Goal: Information Seeking & Learning: Learn about a topic

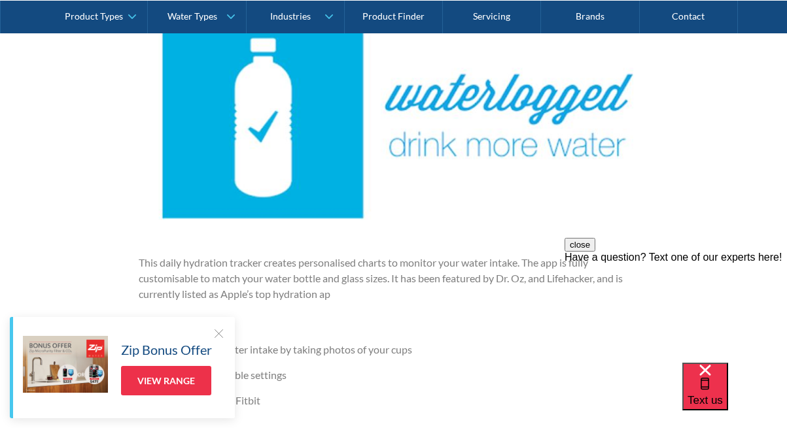
scroll to position [1285, 0]
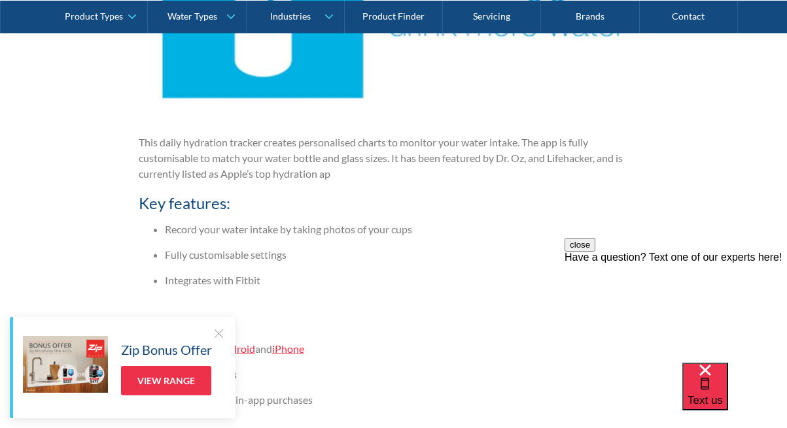
click at [222, 333] on div at bounding box center [218, 333] width 13 height 13
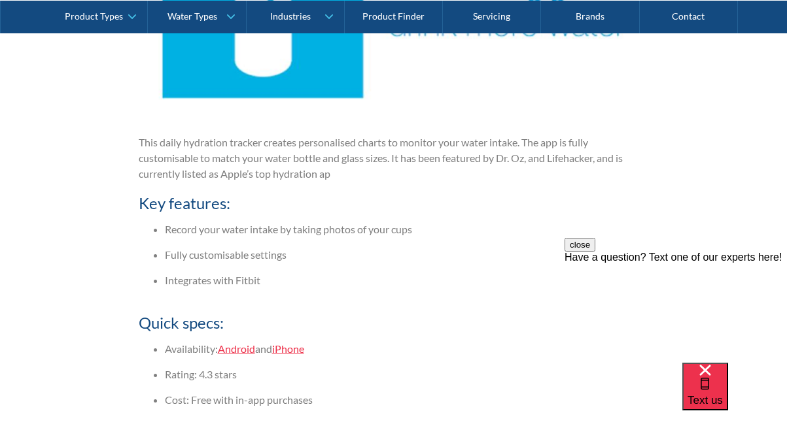
click at [197, 228] on li "Record your water intake by taking photos of your cups" at bounding box center [407, 230] width 484 height 16
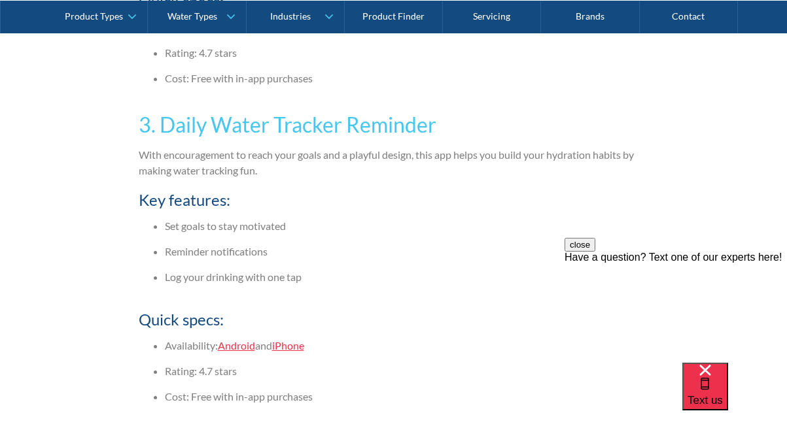
scroll to position [1944, 0]
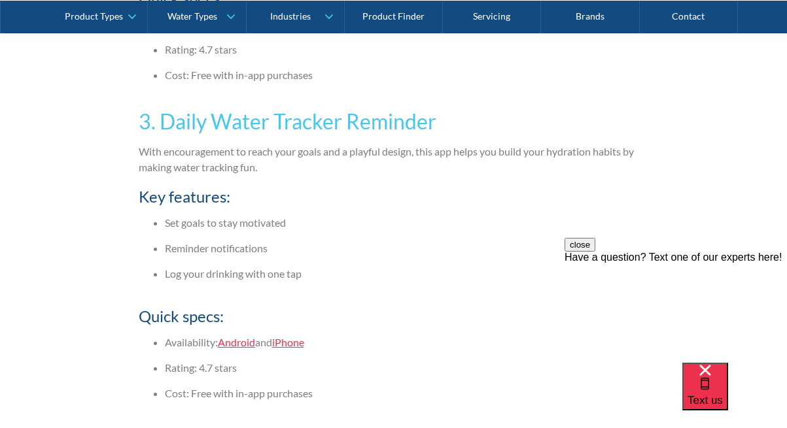
click at [197, 228] on li "Set goals to stay motivated" at bounding box center [407, 223] width 484 height 16
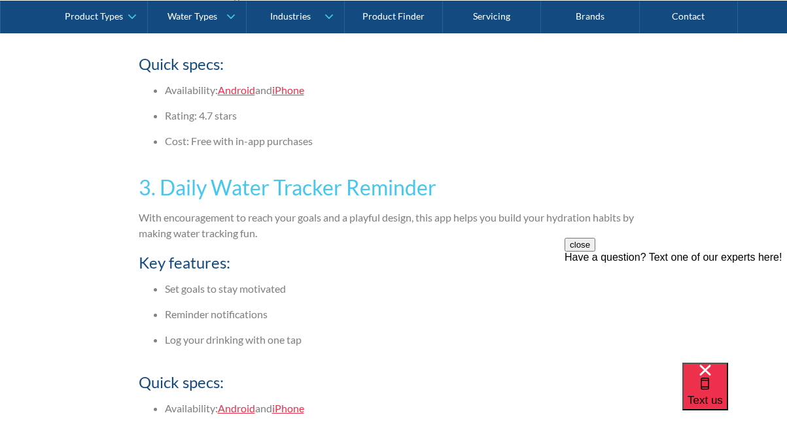
scroll to position [1822, 0]
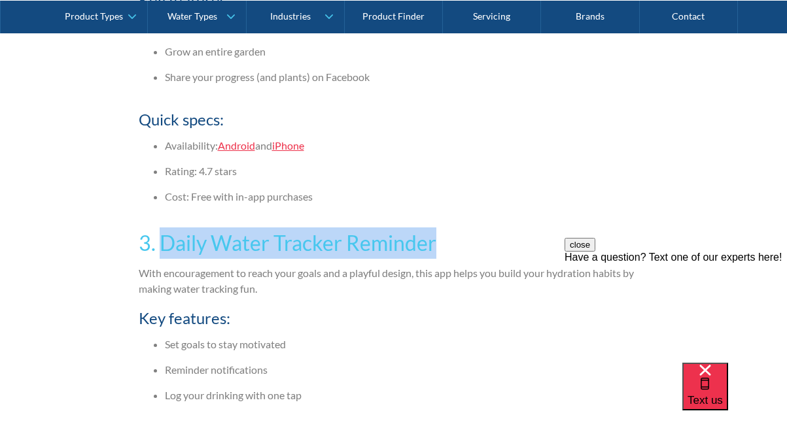
drag, startPoint x: 161, startPoint y: 245, endPoint x: 552, endPoint y: 245, distance: 391.2
click at [552, 245] on h3 "3. Daily Water Tracker Reminder" at bounding box center [394, 243] width 510 height 31
copy h3 "Daily Water Tracker Reminder"
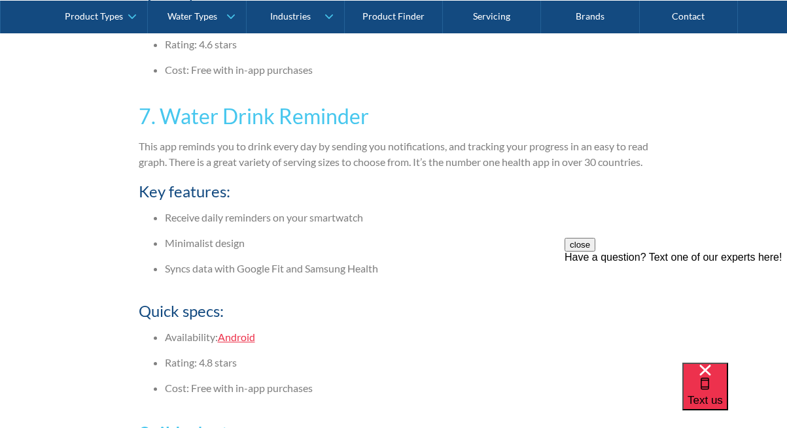
scroll to position [3715, 0]
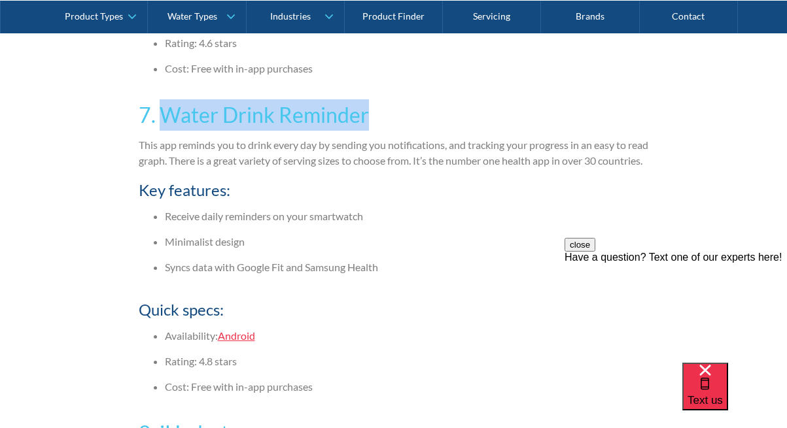
drag, startPoint x: 394, startPoint y: 114, endPoint x: 159, endPoint y: 120, distance: 235.6
click at [159, 120] on h3 "7. Water Drink Reminder" at bounding box center [394, 114] width 510 height 31
copy h3 "Water Drink Reminder"
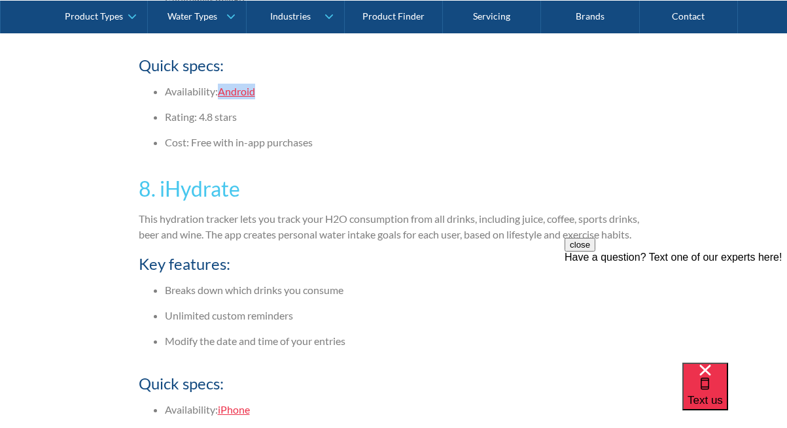
scroll to position [4013, 0]
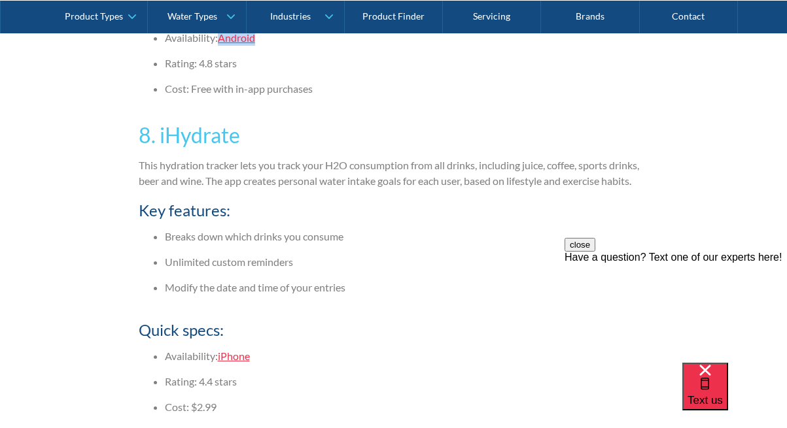
click at [256, 245] on li "Breaks down which drinks you consume" at bounding box center [407, 237] width 484 height 16
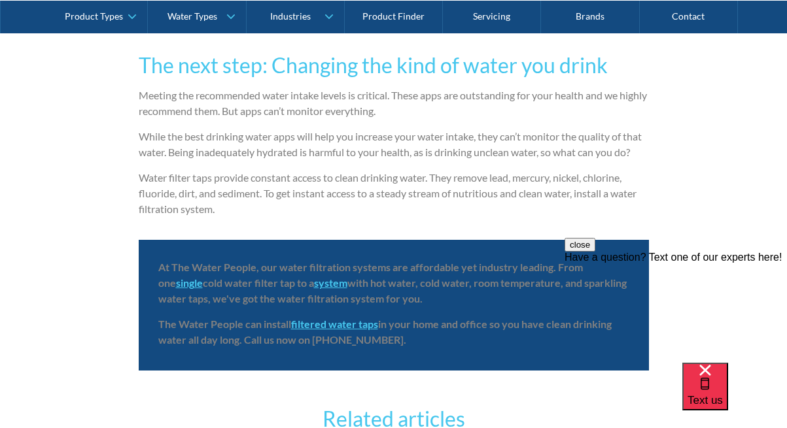
scroll to position [4403, 0]
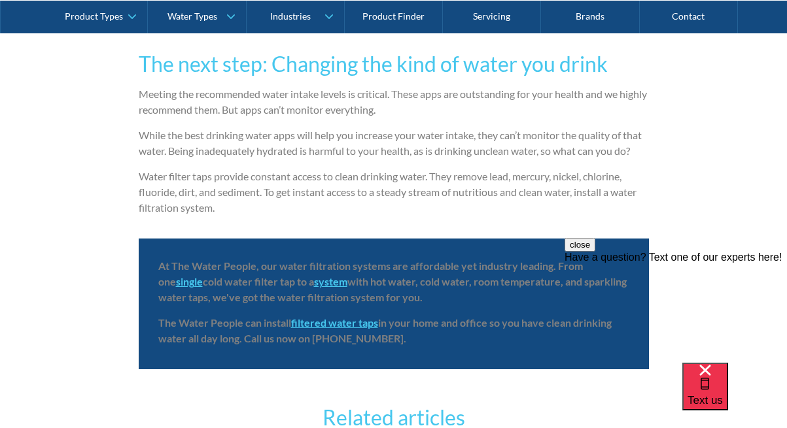
click at [209, 216] on p "Water filter taps provide constant access to clean drinking water. They remove …" at bounding box center [394, 192] width 510 height 47
